Goal: Task Accomplishment & Management: Manage account settings

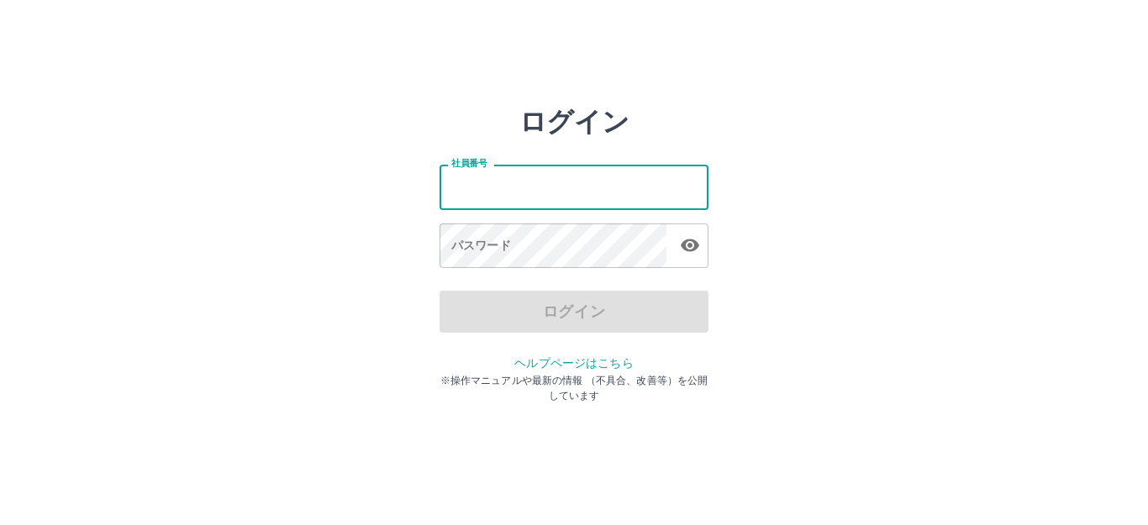
click at [481, 195] on input "社員番号" at bounding box center [573, 187] width 269 height 45
type input "*******"
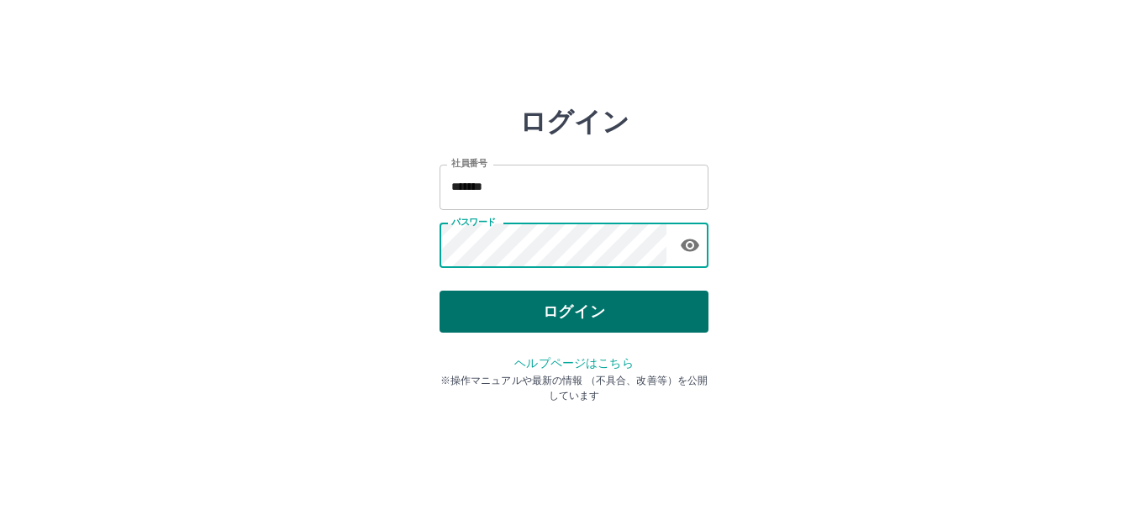
click at [507, 311] on button "ログイン" at bounding box center [573, 312] width 269 height 42
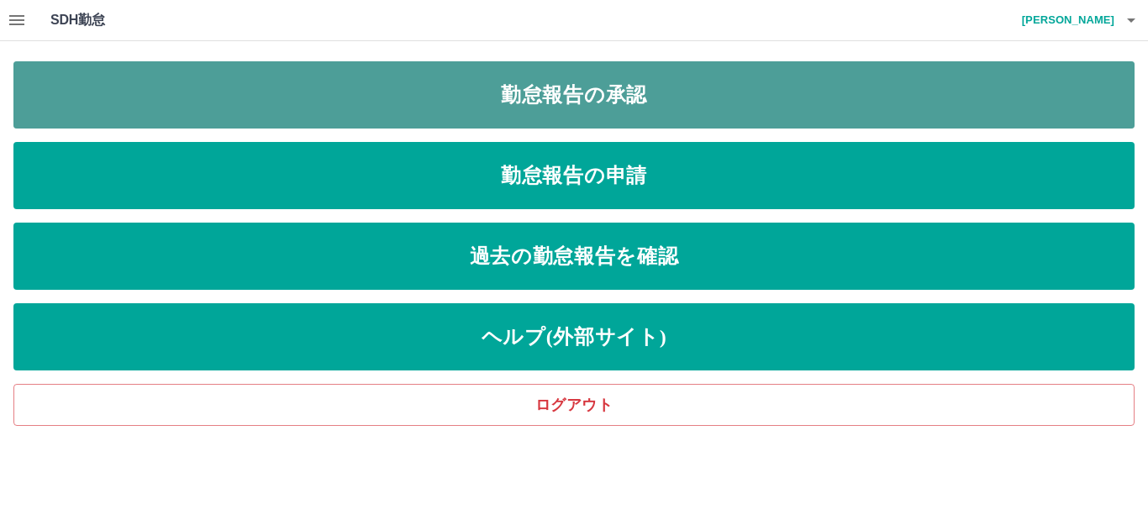
click at [570, 103] on link "勤怠報告の承認" at bounding box center [573, 94] width 1121 height 67
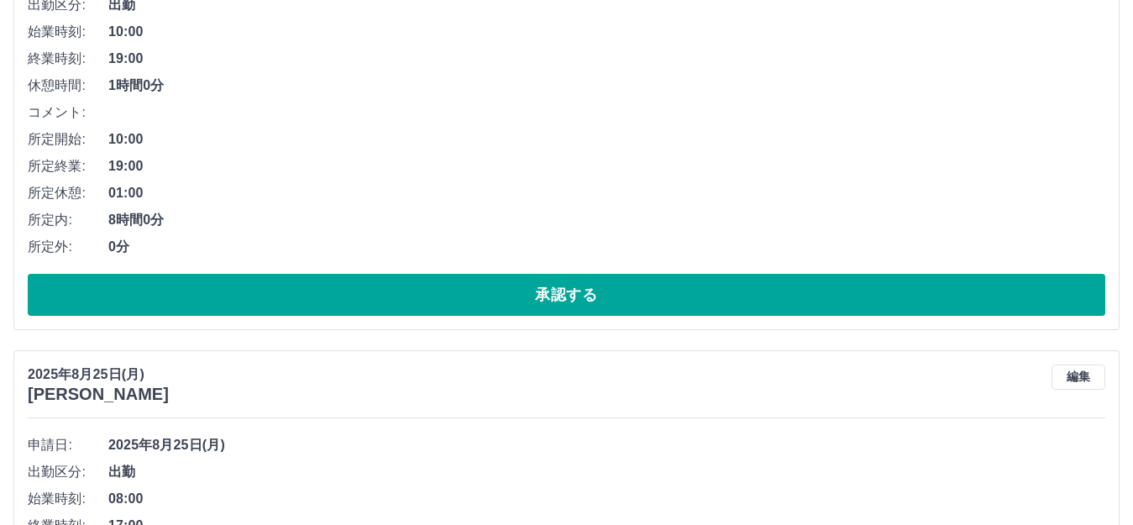
scroll to position [1092, 0]
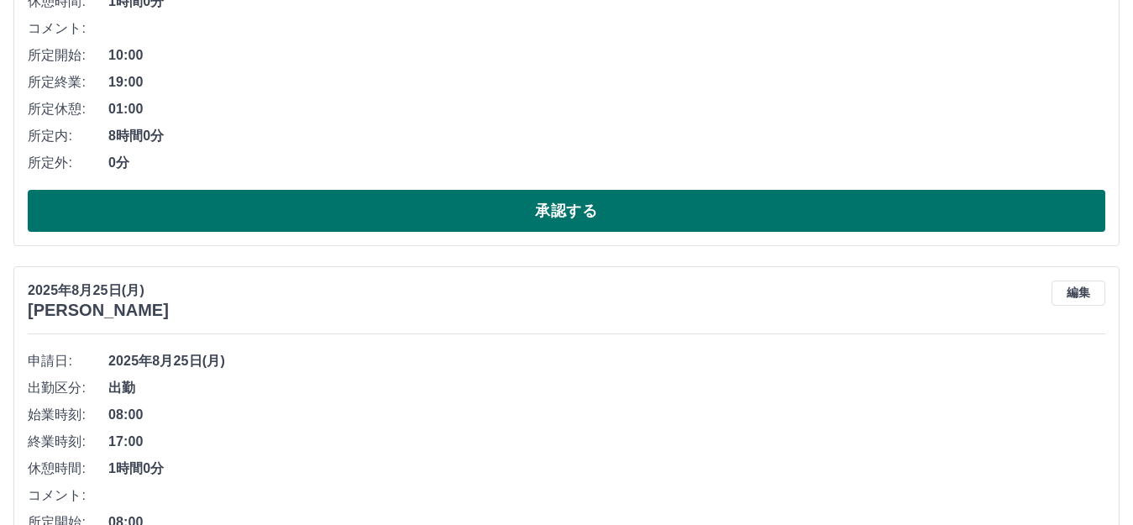
click at [553, 215] on button "承認する" at bounding box center [567, 211] width 1078 height 42
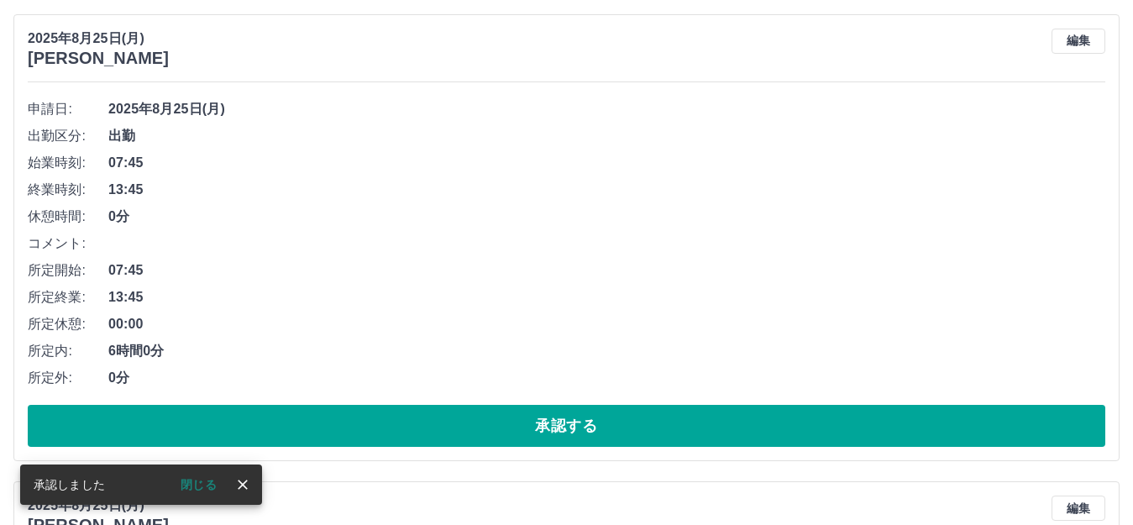
scroll to position [876, 0]
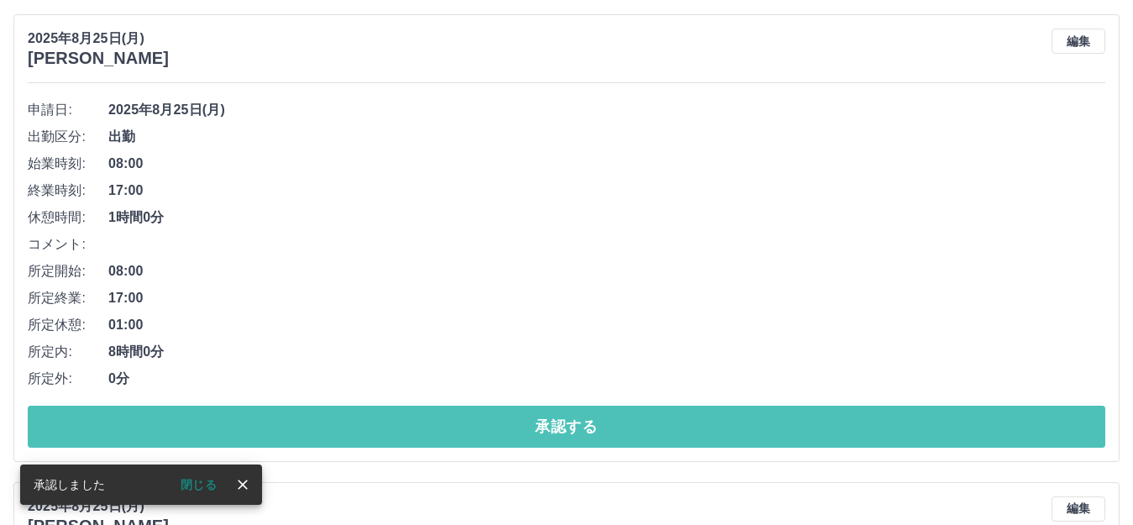
click at [568, 428] on button "承認する" at bounding box center [567, 427] width 1078 height 42
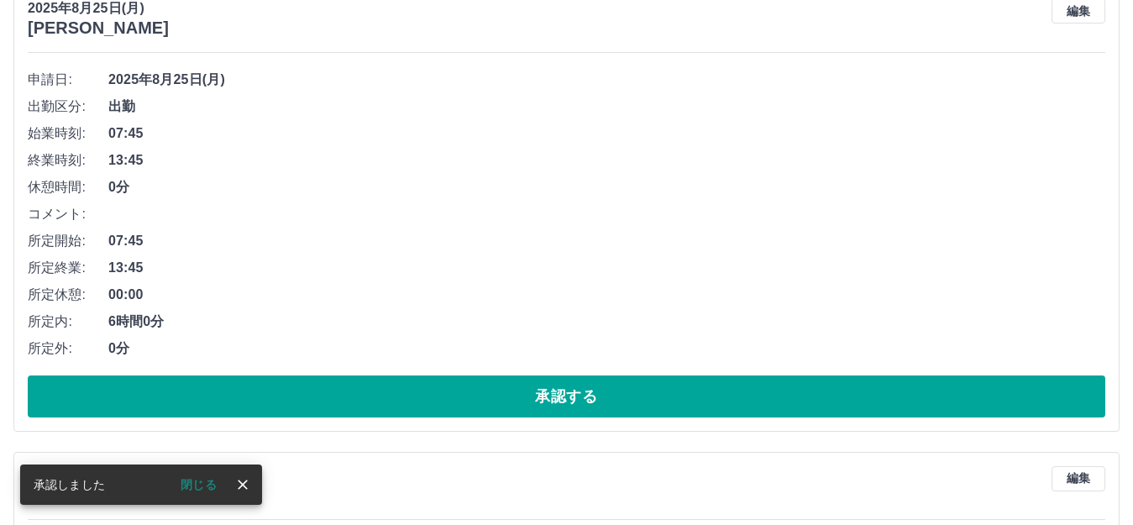
scroll to position [912, 0]
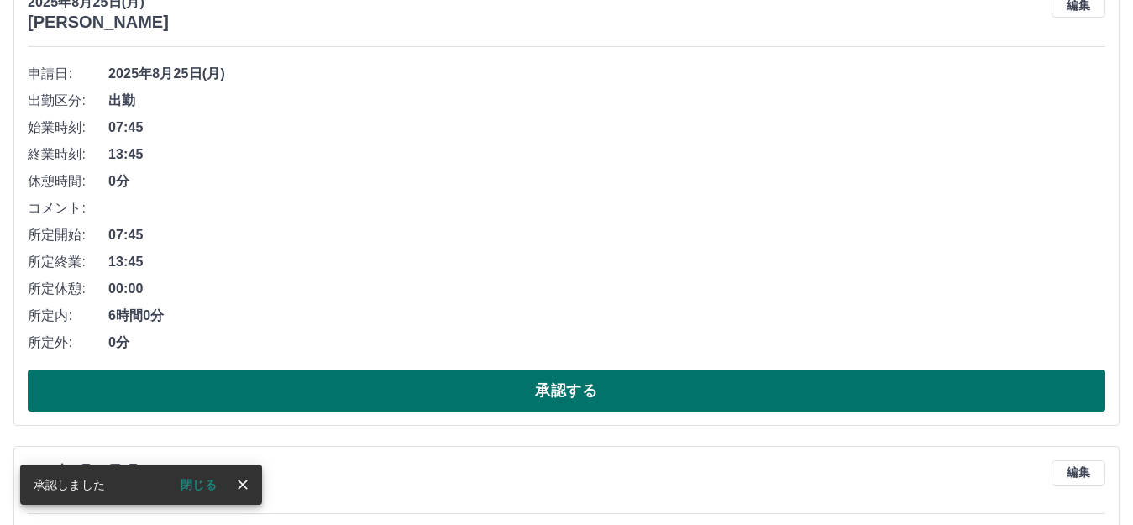
click at [512, 390] on button "承認する" at bounding box center [567, 391] width 1078 height 42
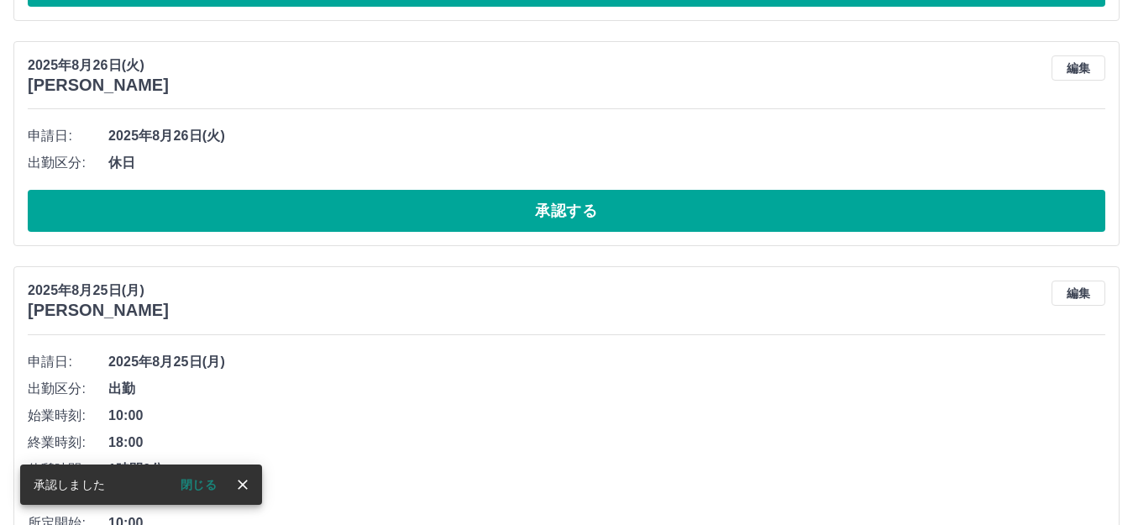
scroll to position [612, 0]
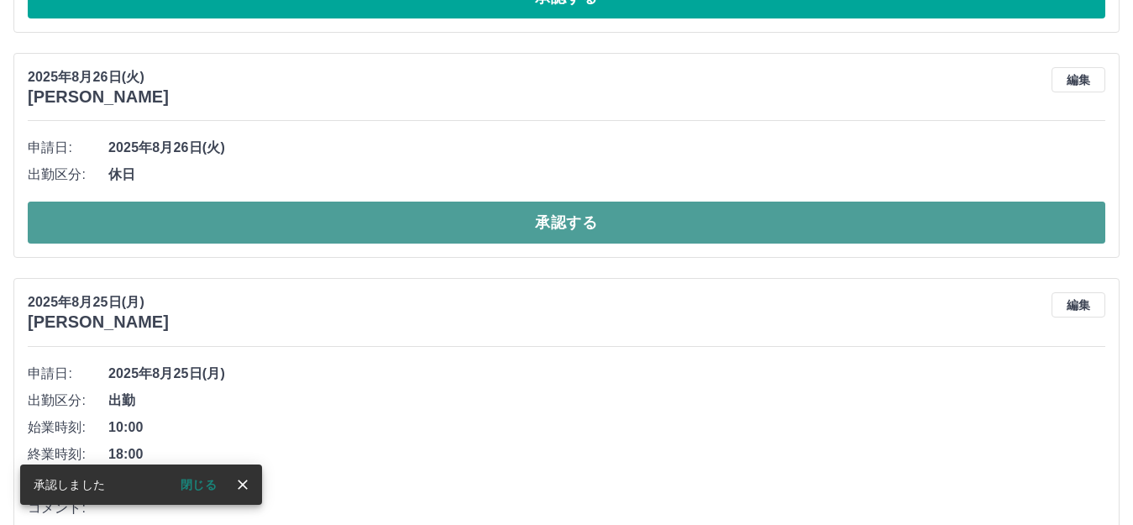
click at [516, 215] on button "承認する" at bounding box center [567, 223] width 1078 height 42
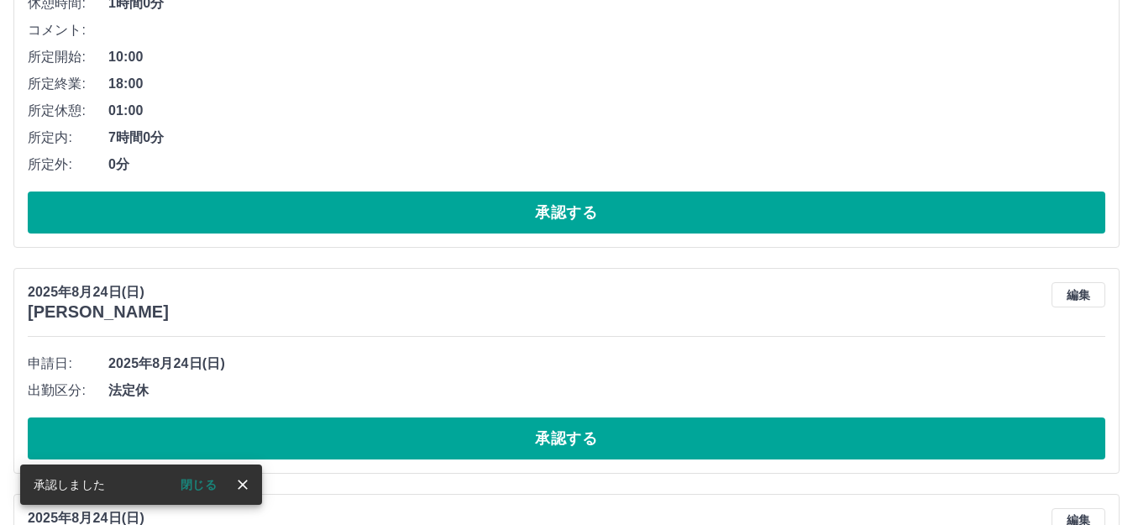
scroll to position [639, 0]
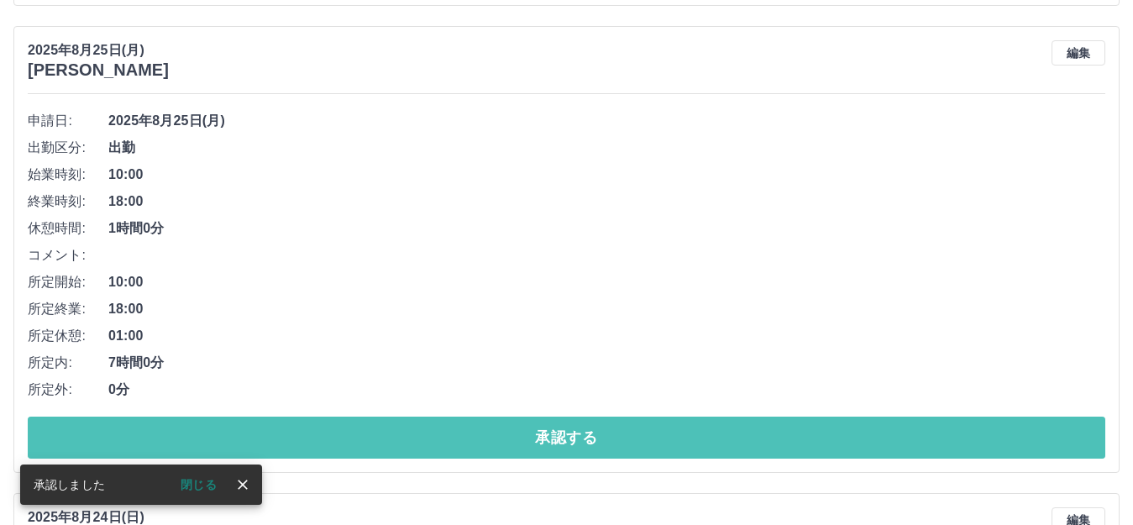
click at [553, 439] on button "承認する" at bounding box center [567, 438] width 1078 height 42
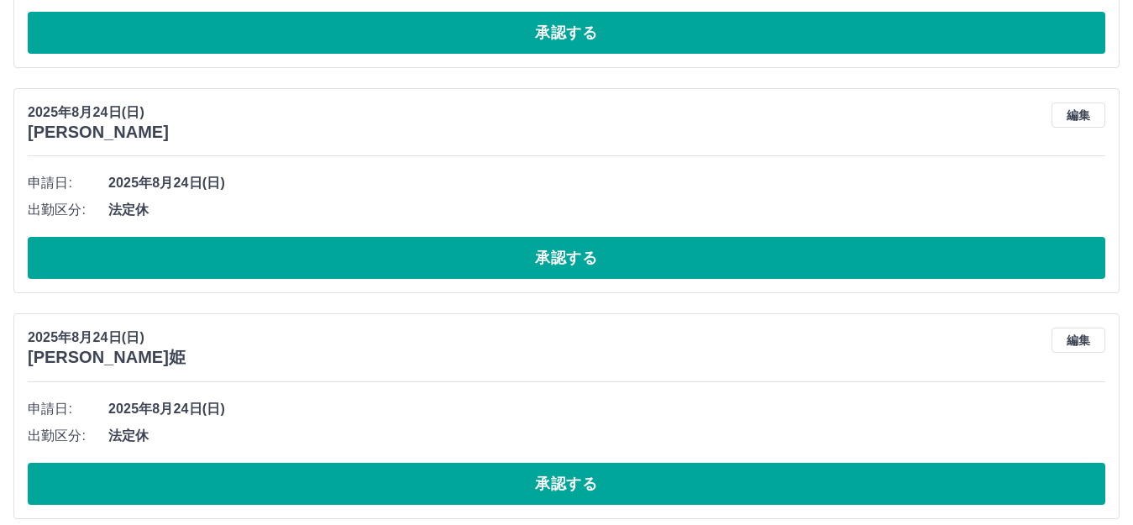
scroll to position [592, 0]
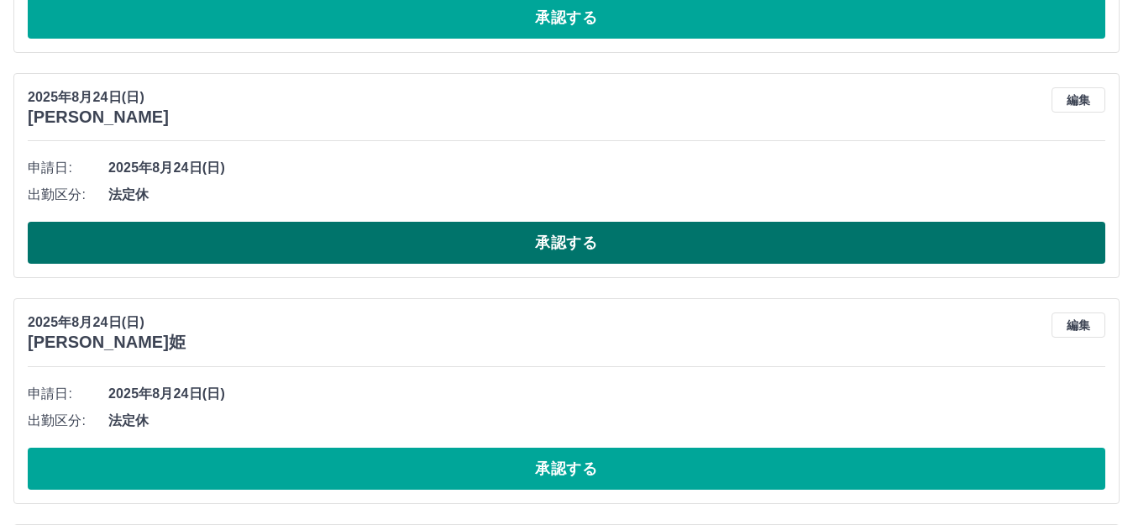
click at [530, 238] on button "承認する" at bounding box center [567, 243] width 1078 height 42
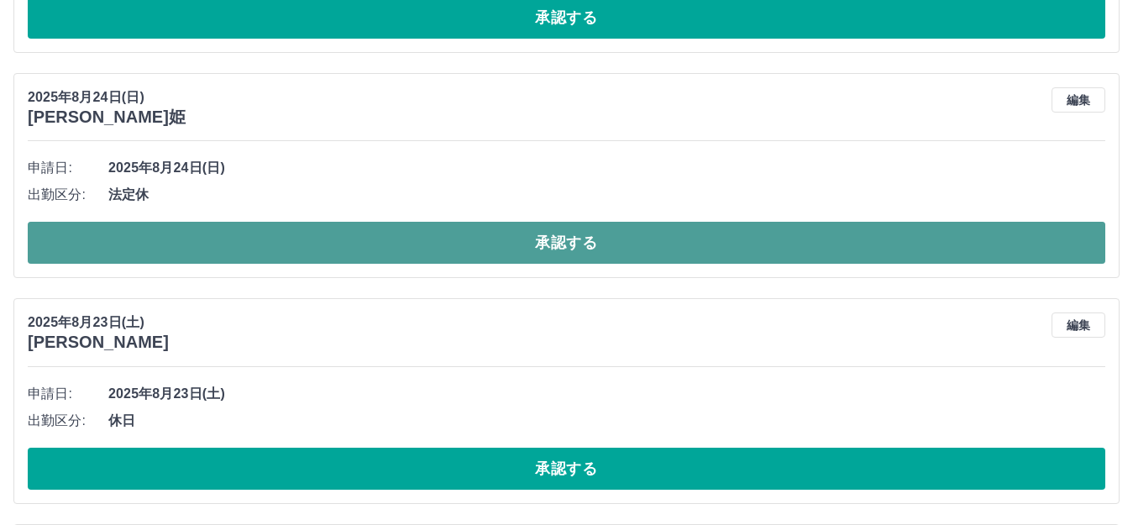
click at [528, 241] on button "承認する" at bounding box center [567, 243] width 1078 height 42
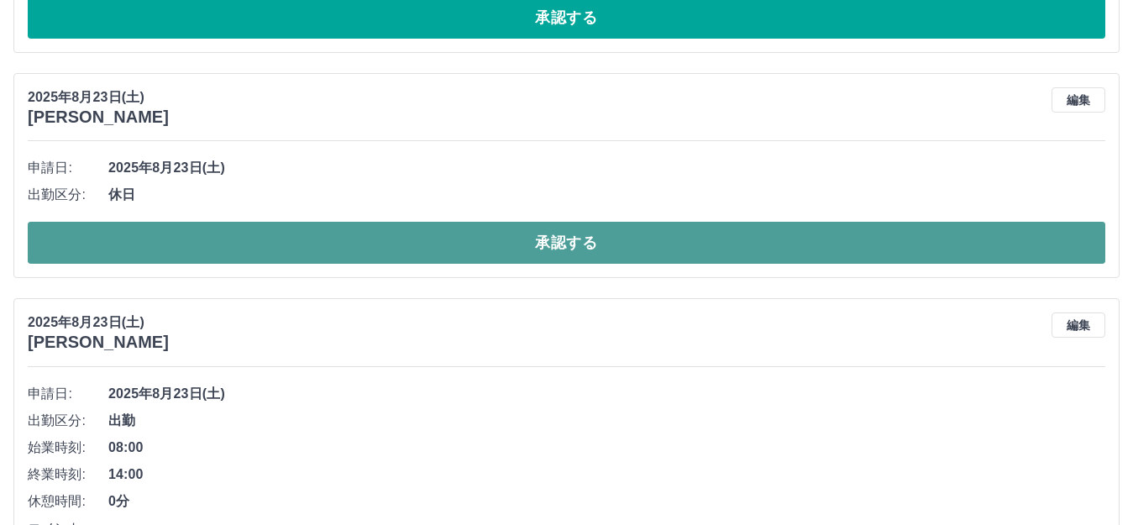
drag, startPoint x: 581, startPoint y: 254, endPoint x: 592, endPoint y: 250, distance: 11.7
click at [585, 254] on button "承認する" at bounding box center [567, 243] width 1078 height 42
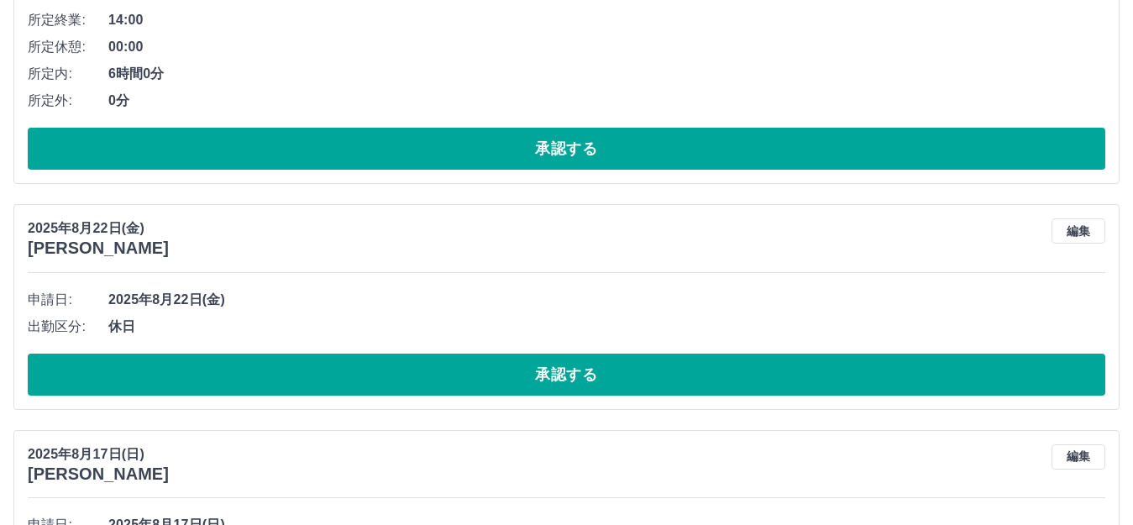
scroll to position [1012, 0]
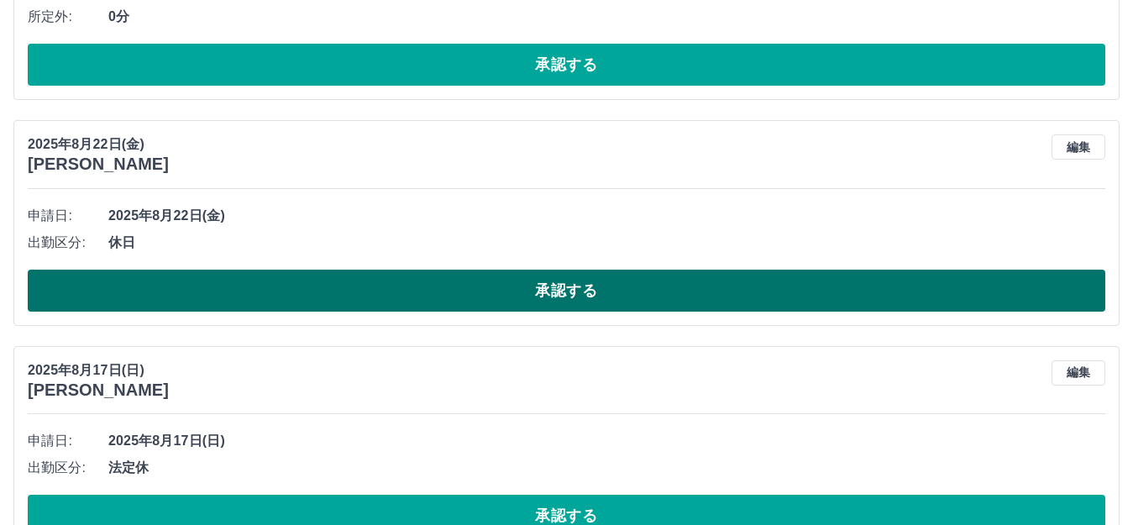
click at [513, 297] on button "承認する" at bounding box center [567, 291] width 1078 height 42
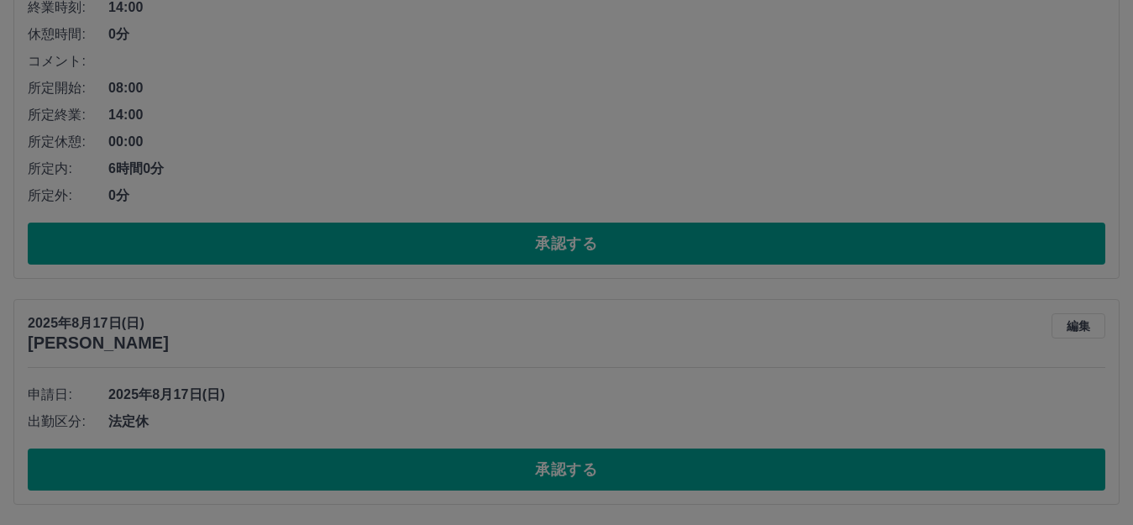
scroll to position [835, 0]
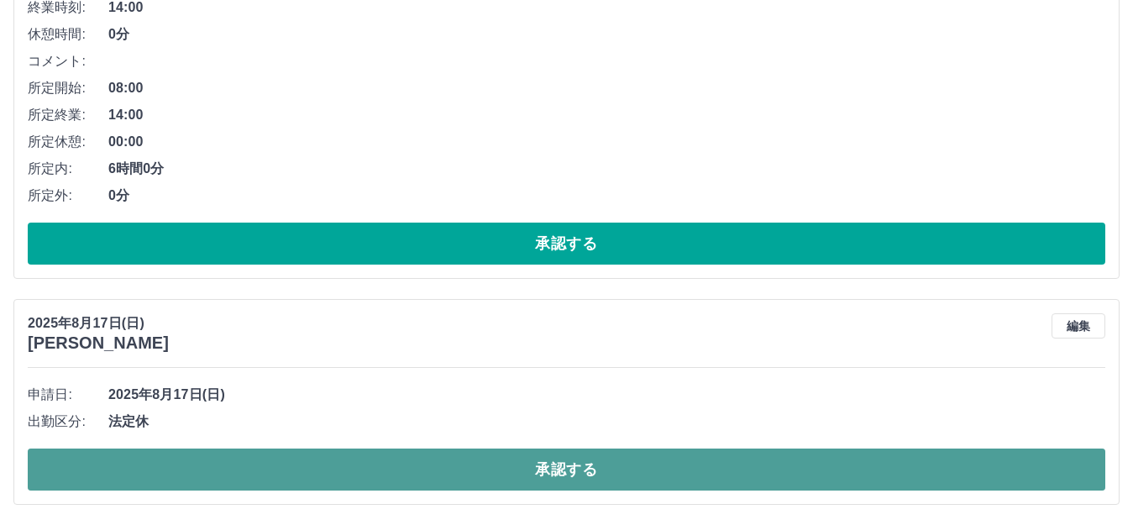
click at [538, 470] on button "承認する" at bounding box center [567, 470] width 1078 height 42
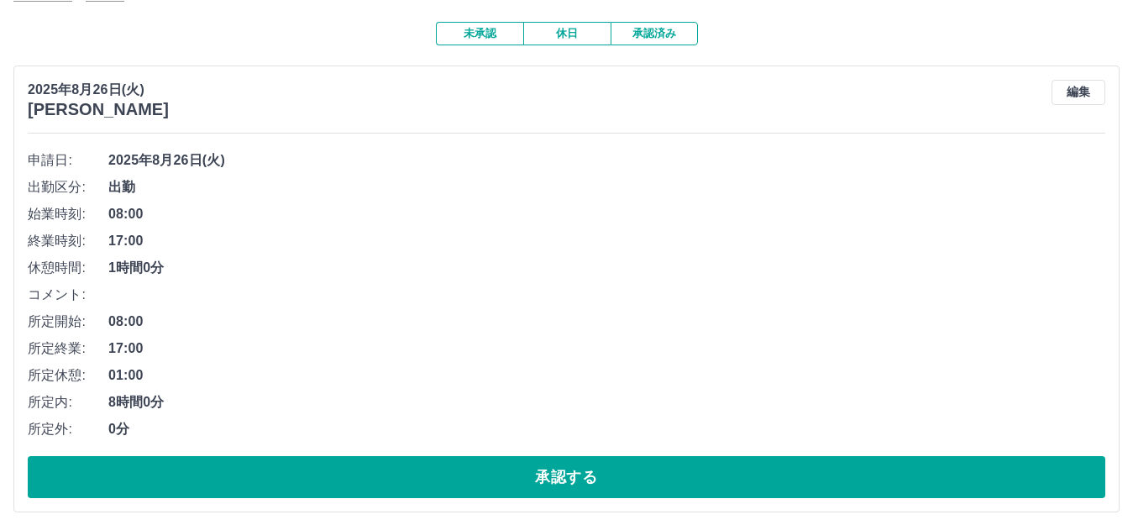
scroll to position [0, 0]
